Goal: Transaction & Acquisition: Subscribe to service/newsletter

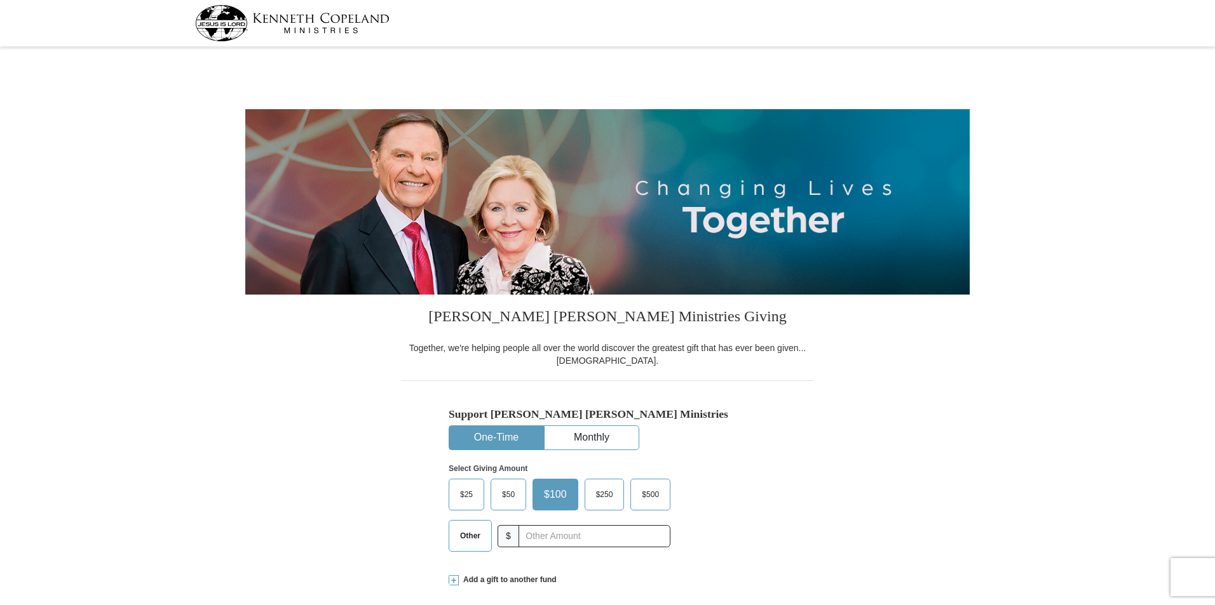
select select "NM"
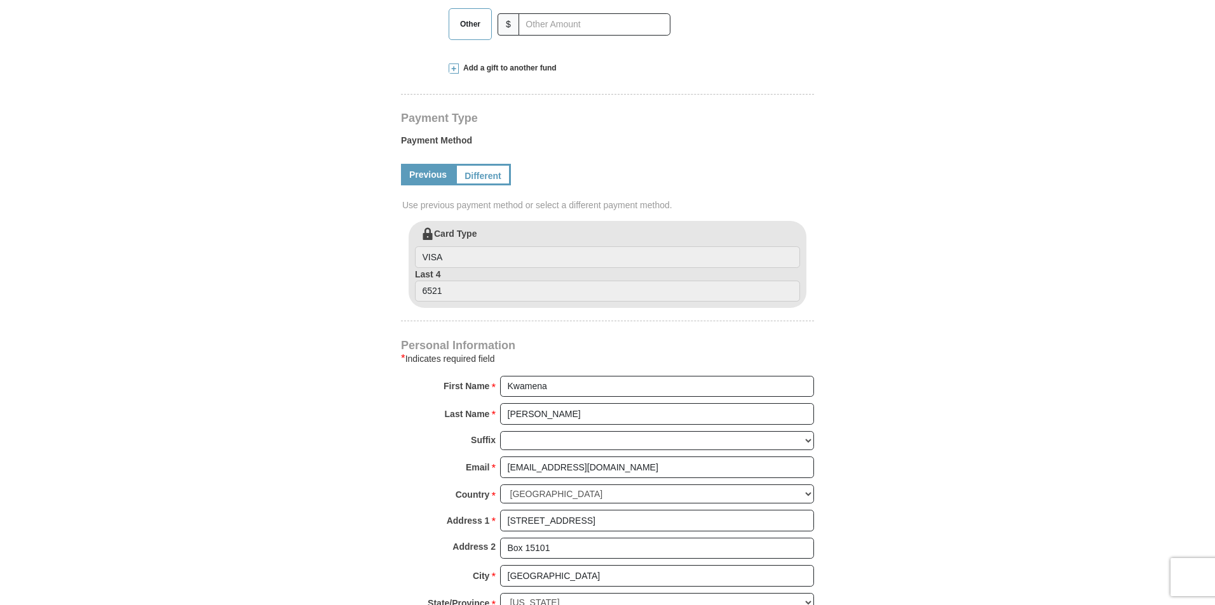
scroll to position [445, 0]
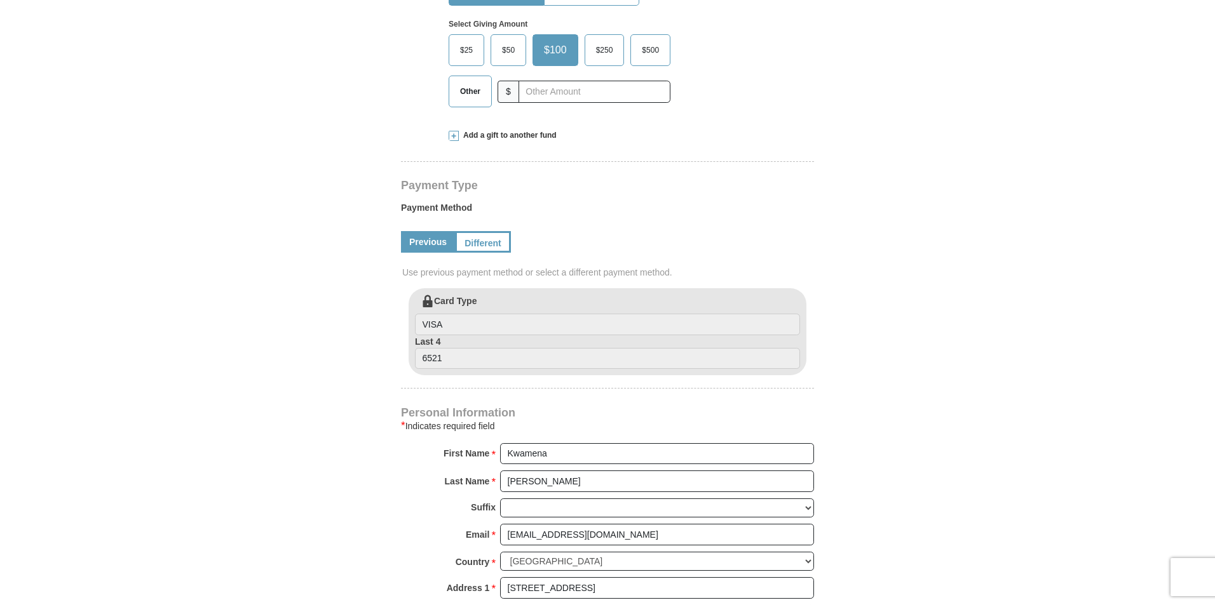
click at [420, 241] on link "Previous" at bounding box center [428, 242] width 54 height 22
click at [421, 241] on link "Previous" at bounding box center [428, 242] width 54 height 22
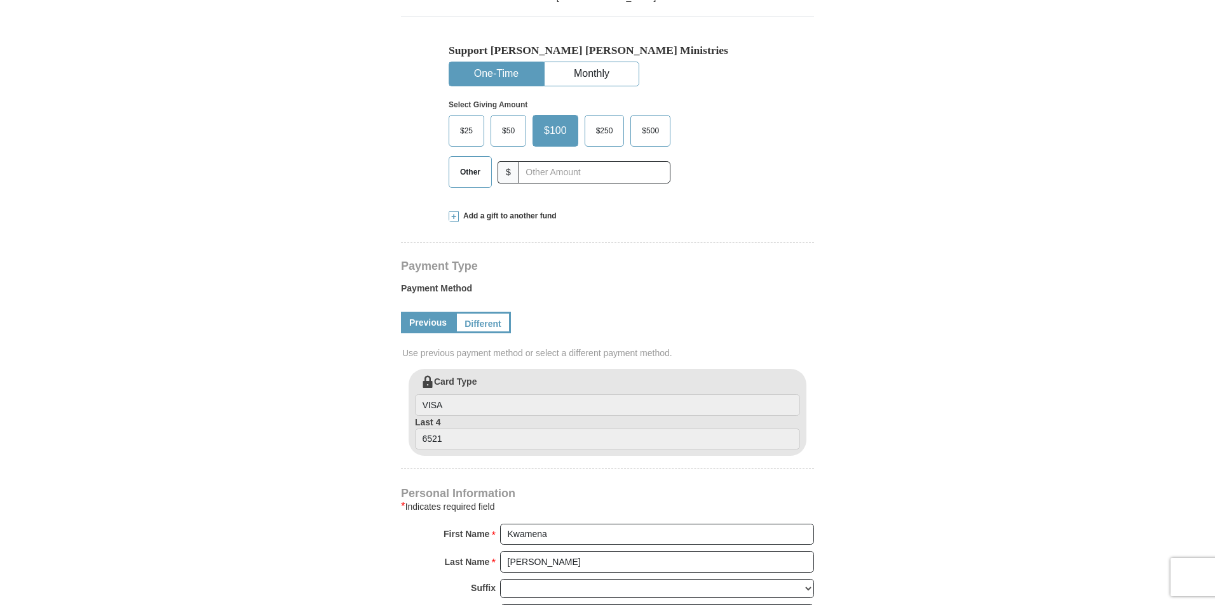
scroll to position [127, 0]
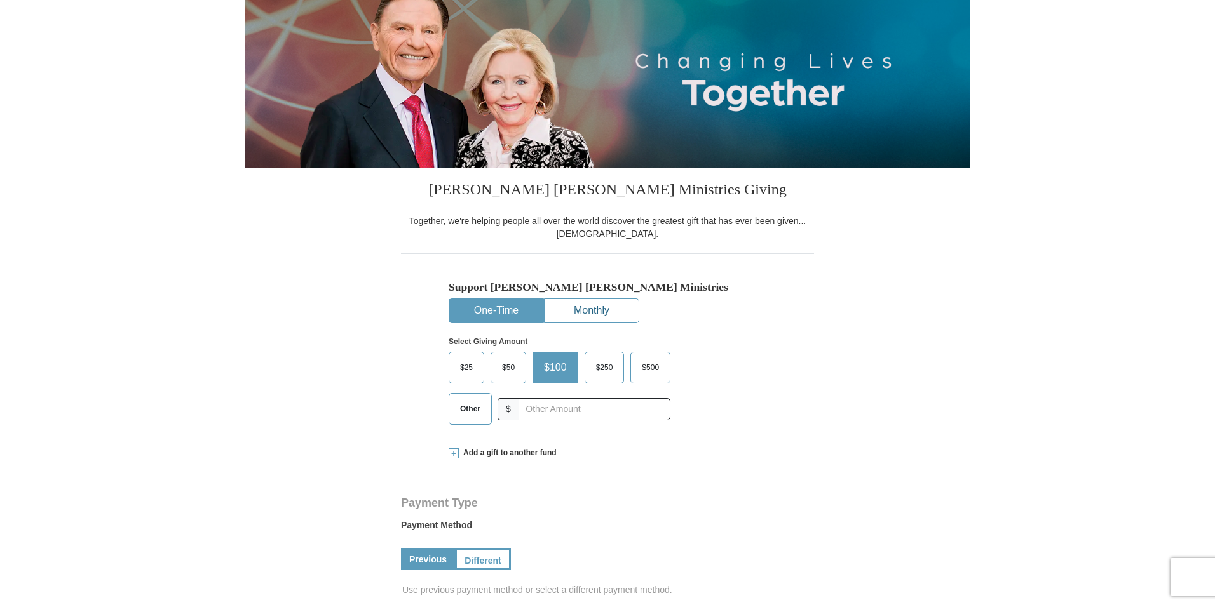
click at [611, 316] on button "Monthly" at bounding box center [591, 311] width 94 height 24
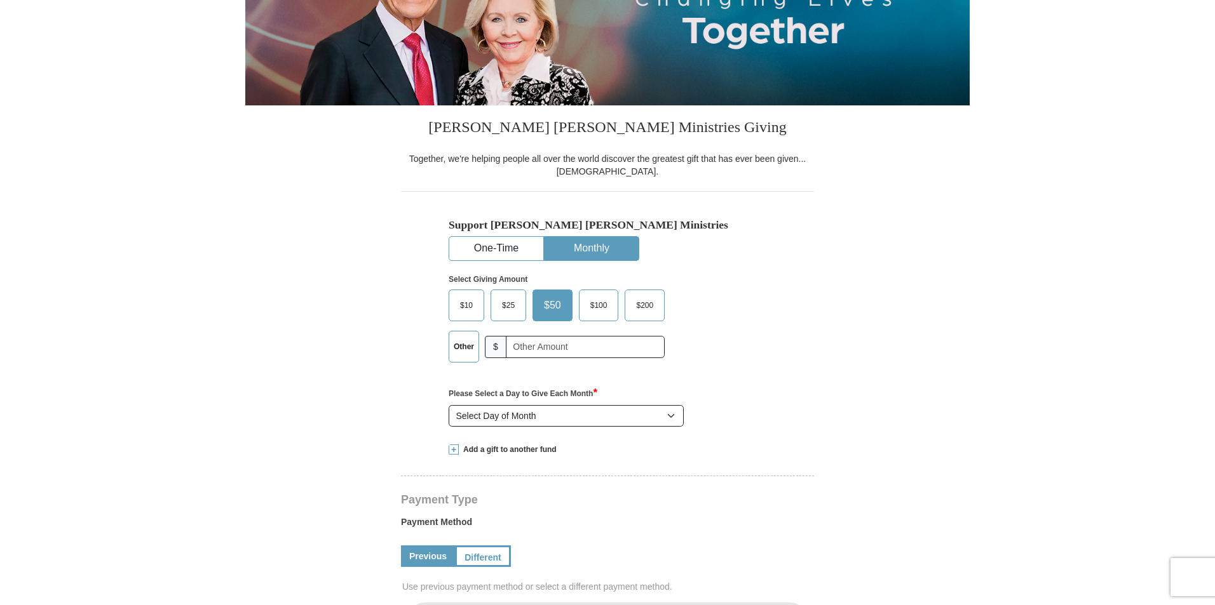
scroll to position [0, 0]
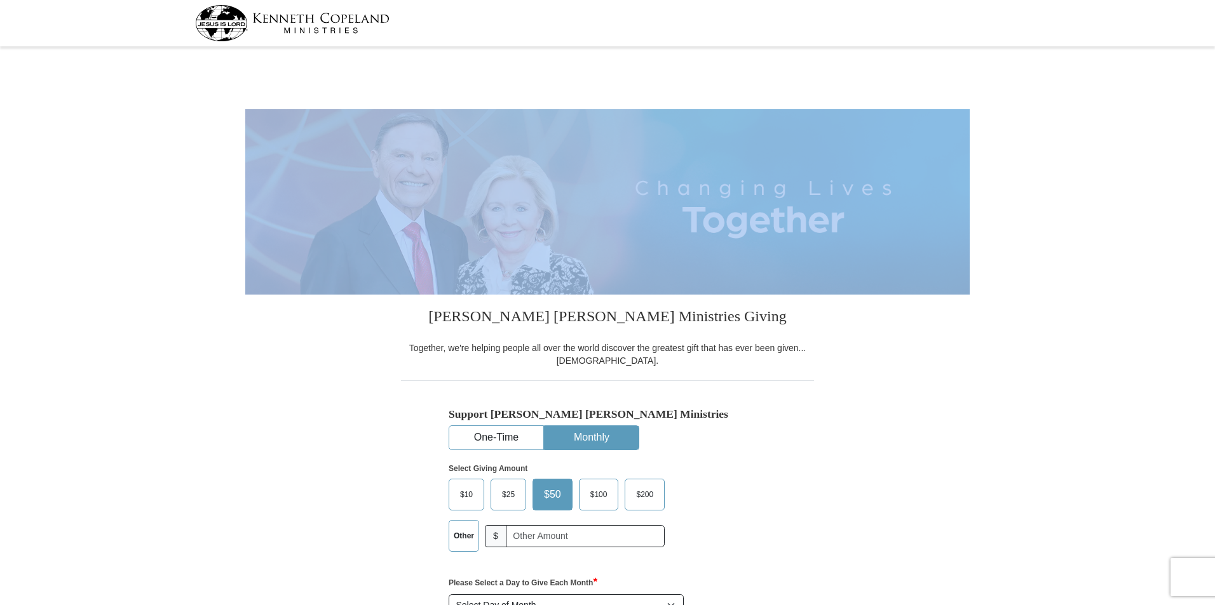
drag, startPoint x: 1206, startPoint y: 124, endPoint x: 1196, endPoint y: 182, distance: 58.6
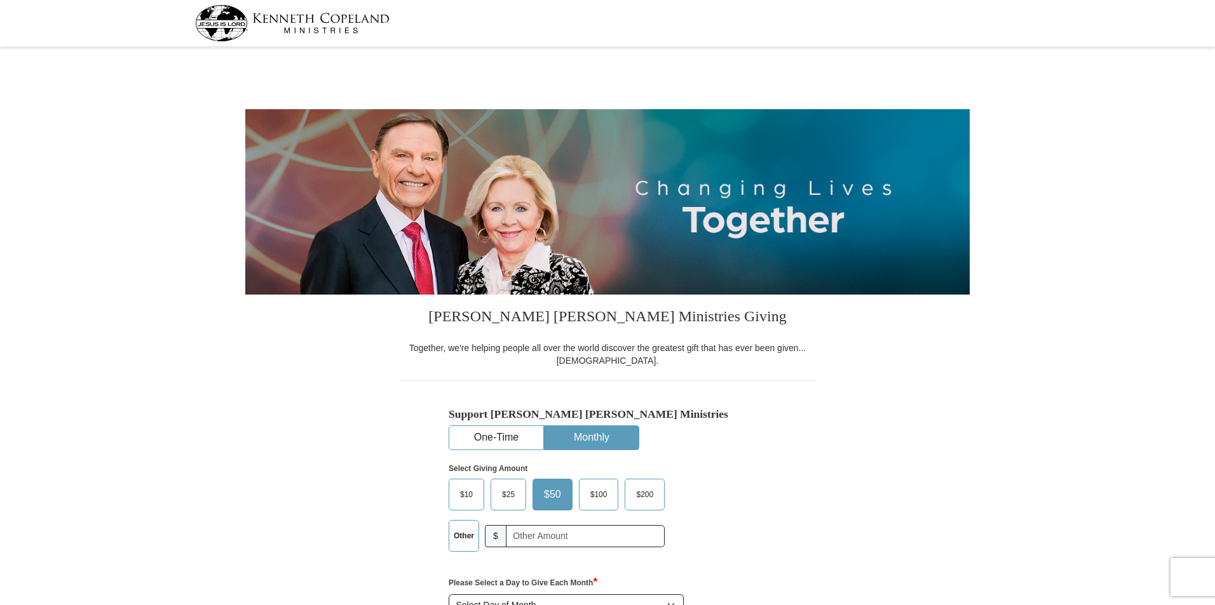
click at [752, 337] on h3 "Kenneth Copeland Ministries Giving" at bounding box center [607, 318] width 413 height 47
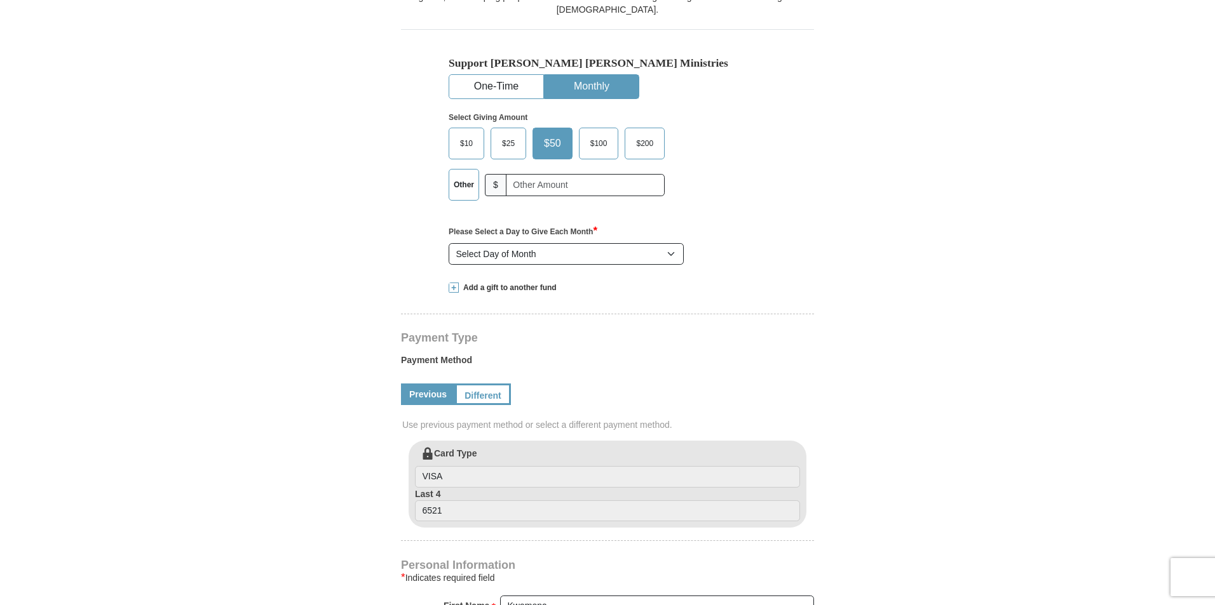
scroll to position [381, 0]
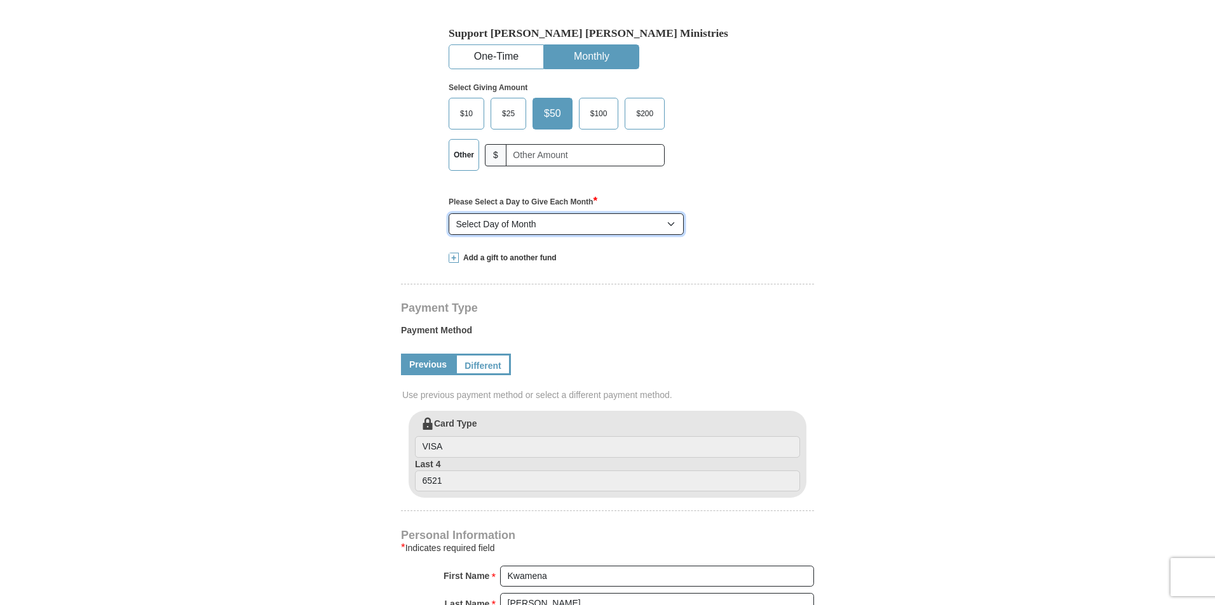
click at [671, 222] on select "Select Day of Month 1 2 3 4 5 6 7 8 9 10 11 12 13 14 15 16 17 18 19 20 21 22 23…" at bounding box center [565, 224] width 235 height 22
click at [811, 216] on div "Support Kenneth Copeland Ministries One-Time Monthly Select Giving Amount Amoun…" at bounding box center [607, 119] width 413 height 240
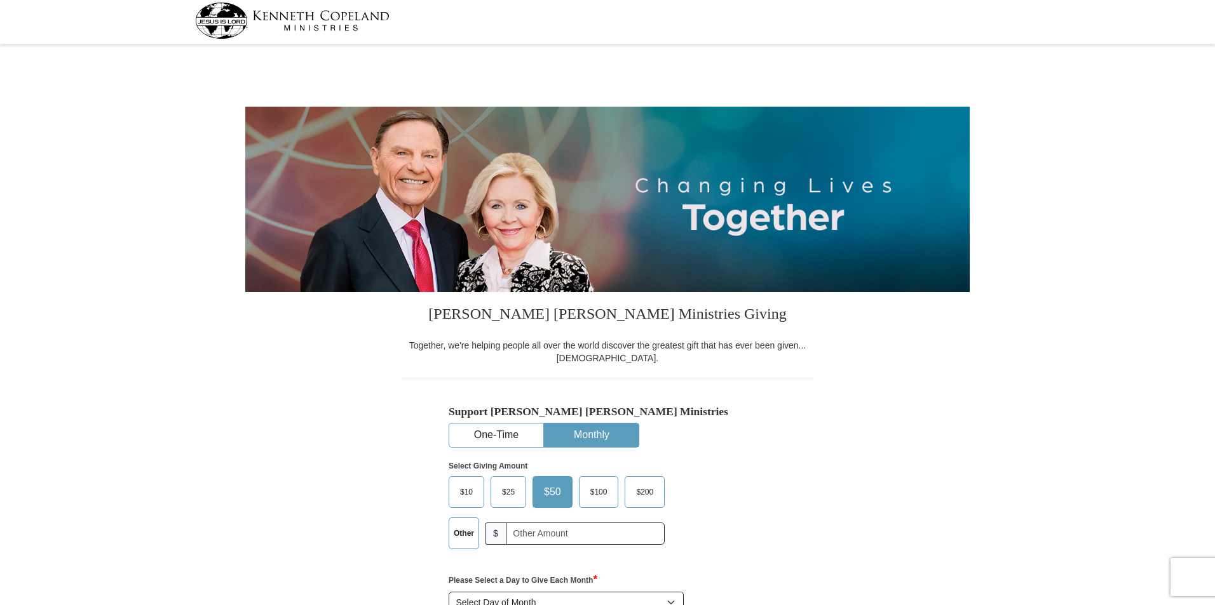
scroll to position [0, 0]
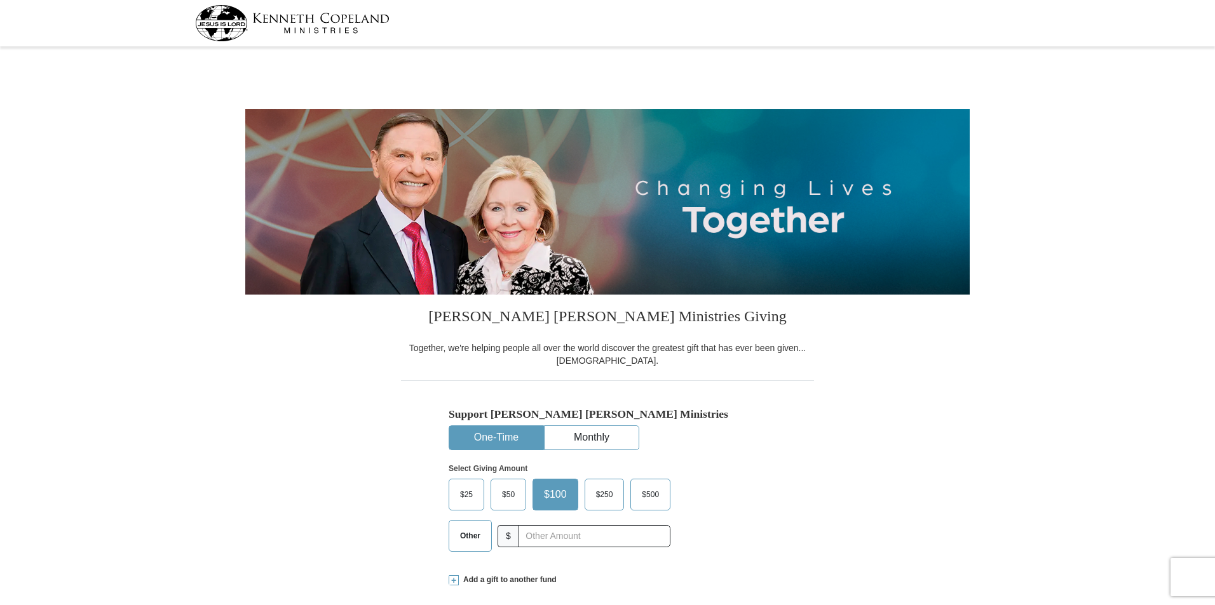
select select "NM"
click at [582, 437] on button "Monthly" at bounding box center [591, 438] width 94 height 24
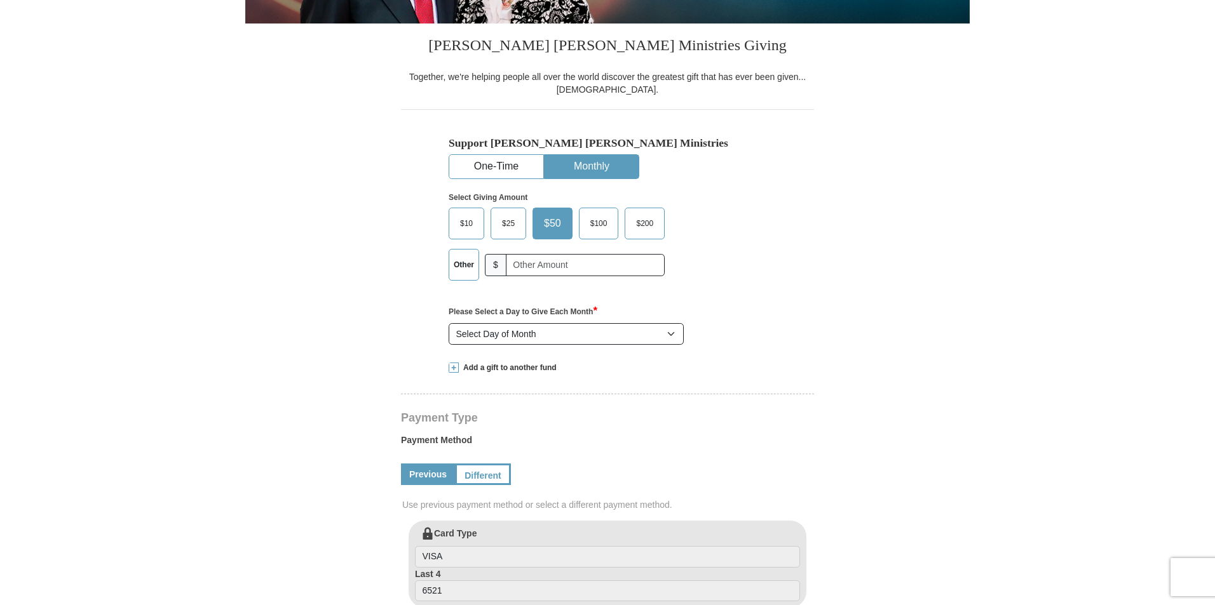
scroll to position [318, 0]
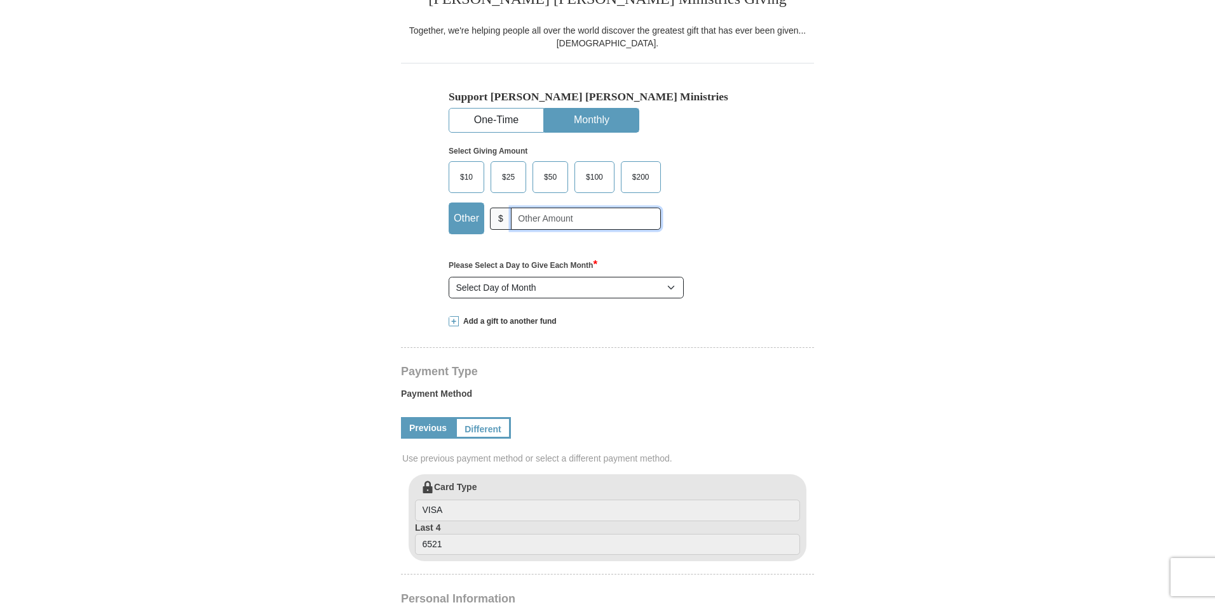
click at [532, 217] on input "text" at bounding box center [586, 219] width 150 height 22
type input "45"
click at [673, 379] on div "Payment Type Payment Method Previous Different Use previous payment method or s…" at bounding box center [607, 464] width 413 height 195
click at [671, 288] on select "Select Day of Month 1 2 3 4 5 6 7 8 9 10 11 12 13 14 15 16 17 18 19 20 21 22 23…" at bounding box center [565, 288] width 235 height 22
select select "21"
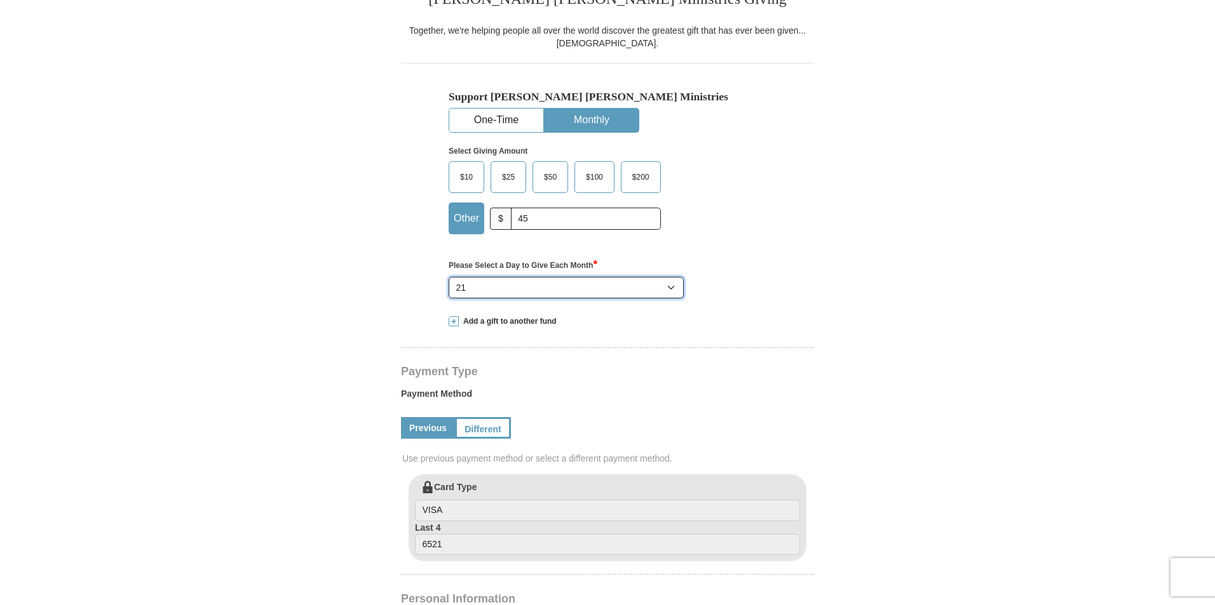
click at [448, 278] on select "Select Day of Month 1 2 3 4 5 6 7 8 9 10 11 12 13 14 15 16 17 18 19 20 21 22 23…" at bounding box center [565, 288] width 235 height 22
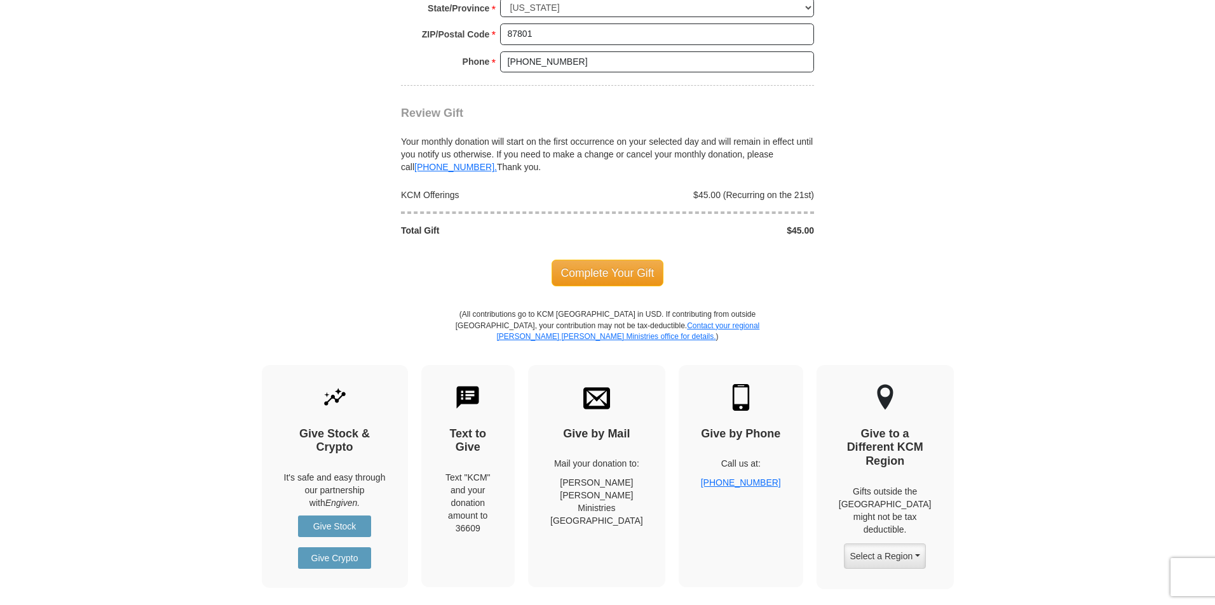
scroll to position [1143, 0]
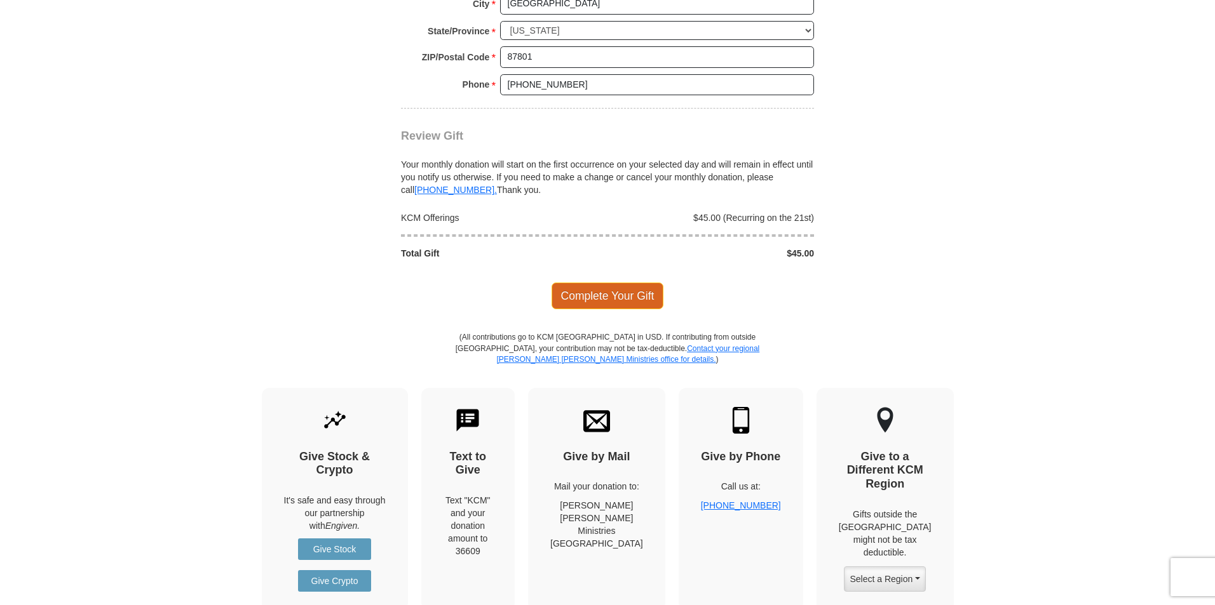
click at [604, 297] on span "Complete Your Gift" at bounding box center [607, 296] width 112 height 27
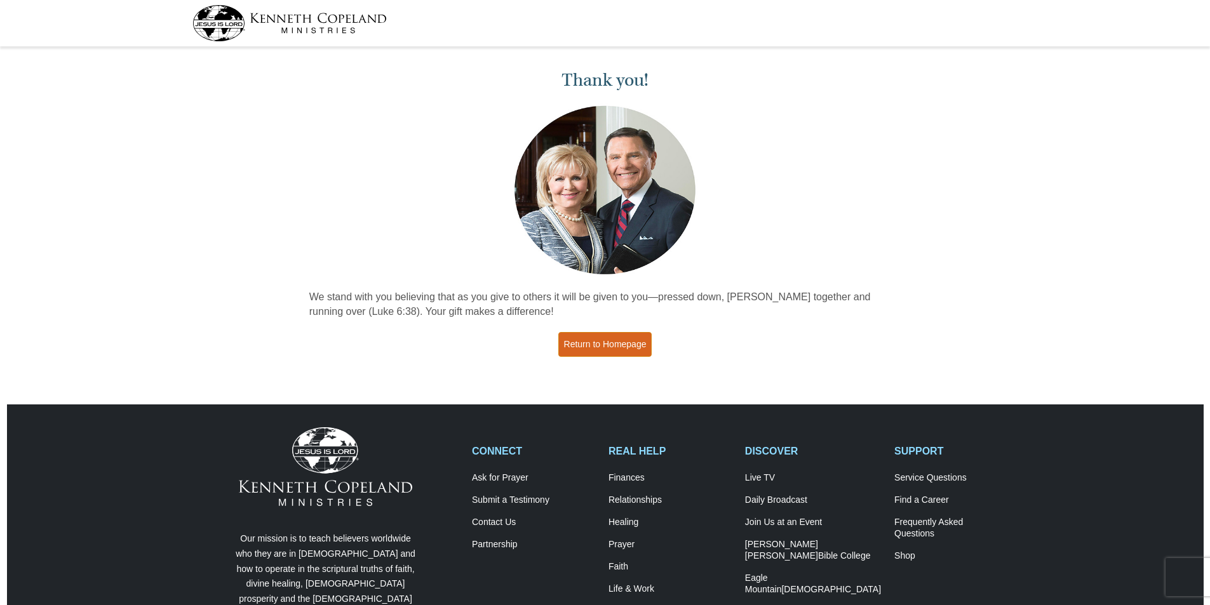
click at [588, 344] on link "Return to Homepage" at bounding box center [605, 344] width 94 height 25
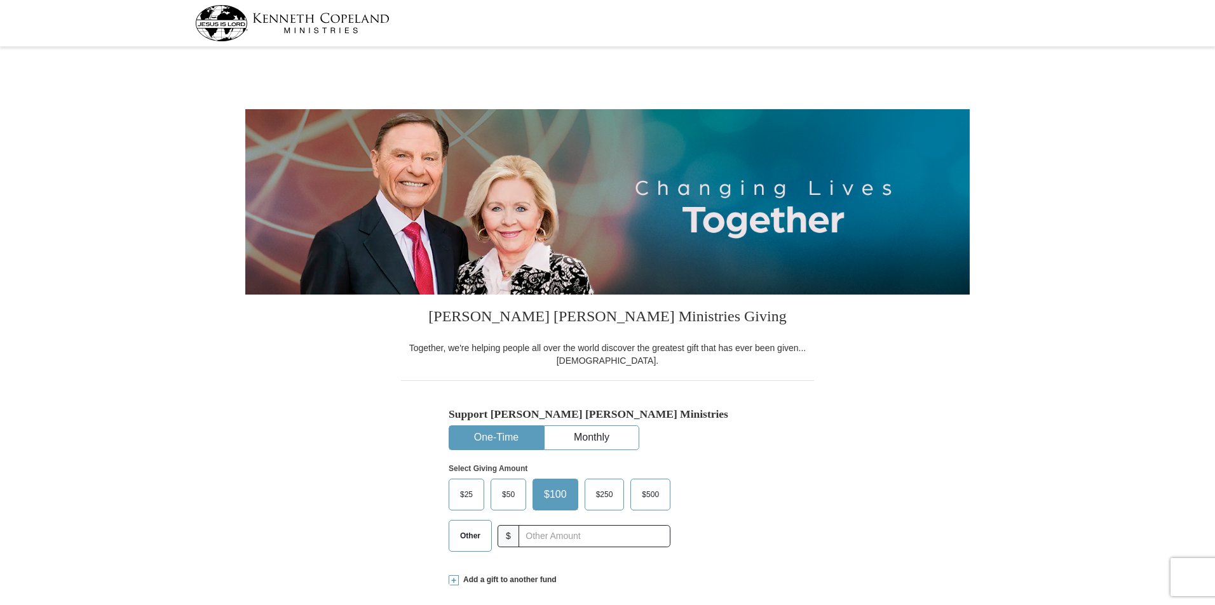
select select "NM"
